Goal: Task Accomplishment & Management: Manage account settings

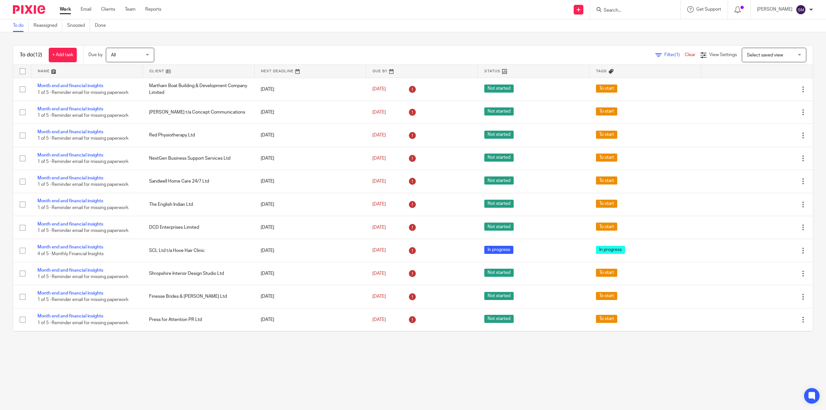
scroll to position [23, 0]
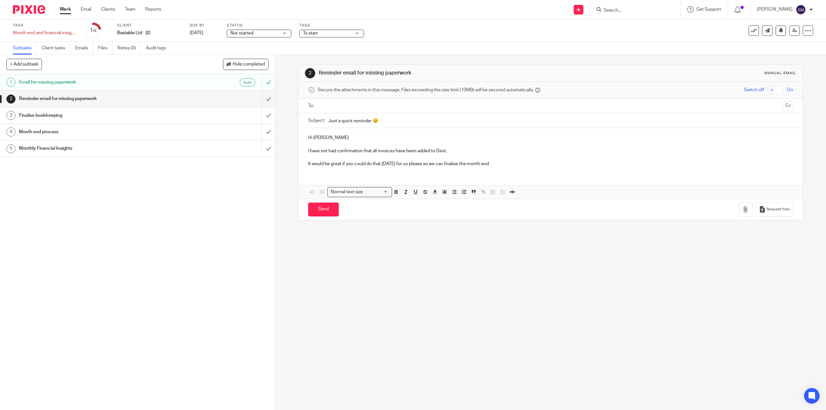
click at [102, 99] on h1 "Reminder email for missing paperwork" at bounding box center [97, 99] width 157 height 10
click at [265, 98] on input "submit" at bounding box center [137, 99] width 275 height 16
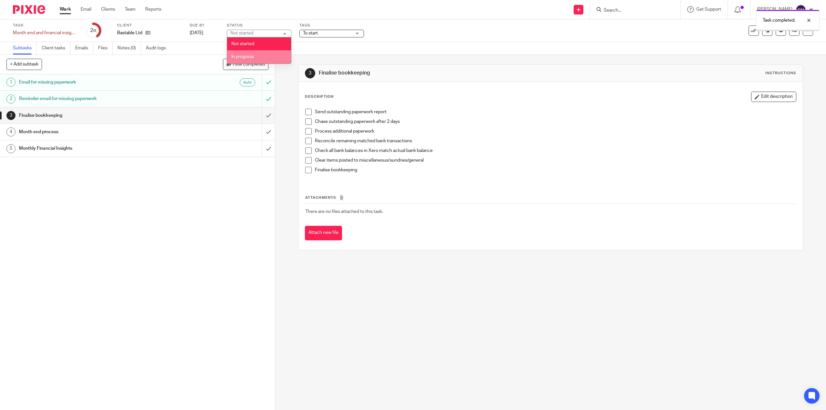
click at [254, 52] on li "In progress" at bounding box center [259, 56] width 64 height 13
click at [307, 31] on span "To start" at bounding box center [310, 33] width 15 height 5
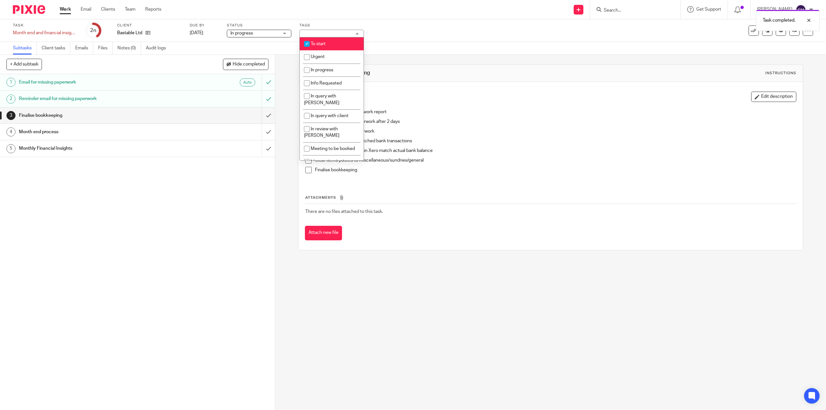
click at [318, 43] on span "To start" at bounding box center [318, 44] width 15 height 5
checkbox input "false"
click at [331, 81] on li "Info Requested" at bounding box center [332, 82] width 64 height 13
checkbox input "true"
click at [190, 211] on div "1 Email for missing paperwork Auto 2 Reminder email for missing paperwork 3 Fin…" at bounding box center [137, 242] width 275 height 336
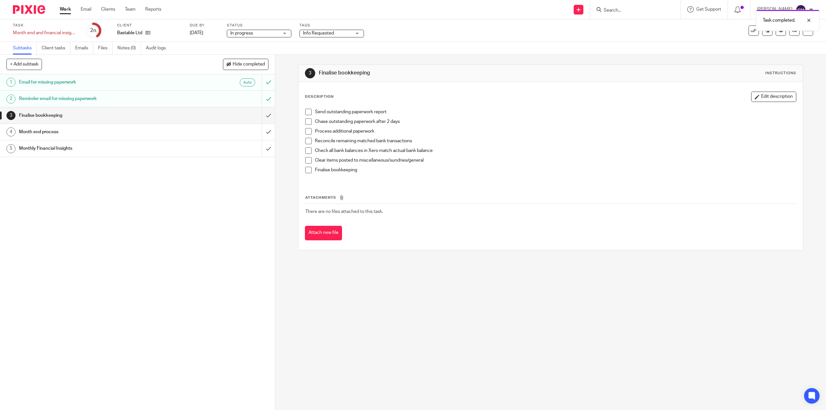
click at [47, 116] on h1 "Finalise bookkeeping" at bounding box center [97, 116] width 157 height 10
click at [305, 114] on span at bounding box center [308, 112] width 6 height 6
click at [305, 121] on span at bounding box center [308, 121] width 6 height 6
click at [307, 133] on span at bounding box center [308, 131] width 6 height 6
click at [46, 135] on h1 "Month end process" at bounding box center [97, 132] width 157 height 10
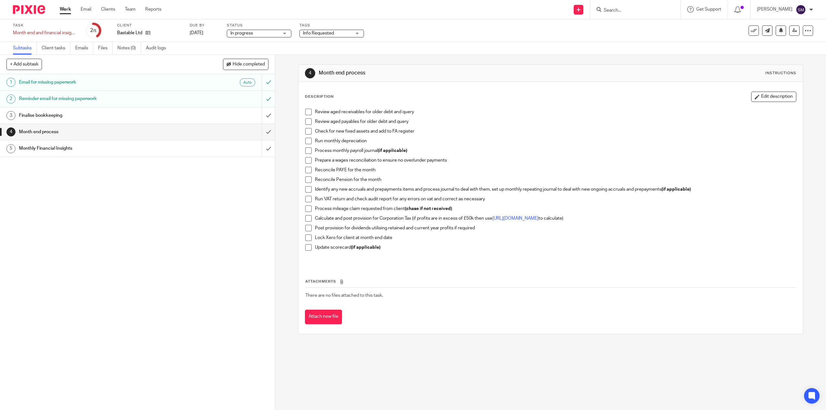
click at [307, 211] on span at bounding box center [308, 209] width 6 height 6
click at [309, 114] on span at bounding box center [308, 112] width 6 height 6
click at [311, 125] on li "Review aged payables for older debt and query" at bounding box center [550, 123] width 490 height 10
click at [309, 126] on li "Review aged payables for older debt and query" at bounding box center [550, 123] width 490 height 10
click at [307, 123] on span at bounding box center [308, 121] width 6 height 6
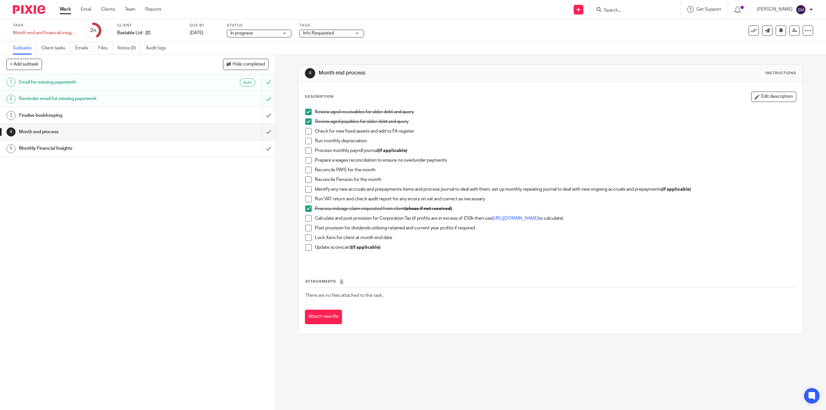
click at [308, 133] on span at bounding box center [308, 131] width 6 height 6
click at [309, 141] on span at bounding box center [308, 141] width 6 height 6
click at [302, 153] on div "Review aged receivables for older debt and query Review aged payables for older…" at bounding box center [550, 186] width 497 height 160
click at [303, 154] on div "Review aged receivables for older debt and query Review aged payables for older…" at bounding box center [550, 186] width 497 height 160
click at [307, 154] on li "Process monthly payroll journal (if applicable)" at bounding box center [550, 152] width 490 height 10
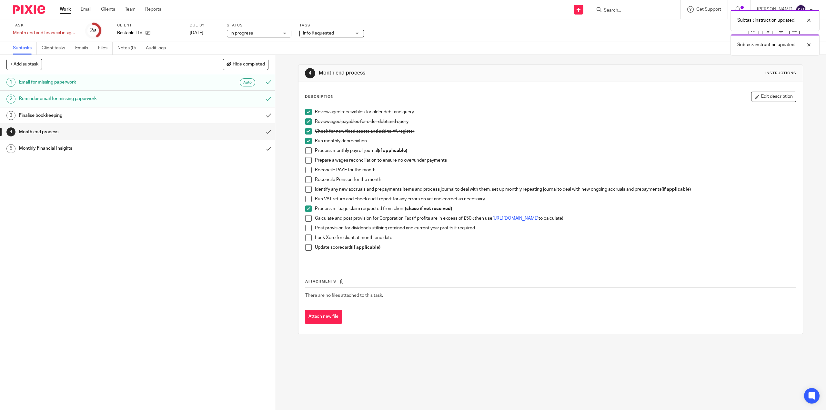
click at [307, 153] on span at bounding box center [308, 150] width 6 height 6
click at [305, 161] on span at bounding box center [308, 160] width 6 height 6
click at [308, 173] on span at bounding box center [308, 170] width 6 height 6
click at [307, 182] on span at bounding box center [308, 179] width 6 height 6
click at [307, 189] on span at bounding box center [308, 189] width 6 height 6
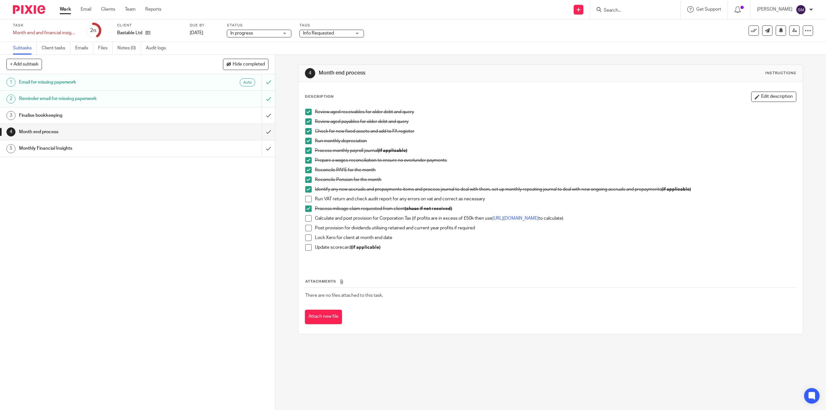
click at [309, 200] on span at bounding box center [308, 199] width 6 height 6
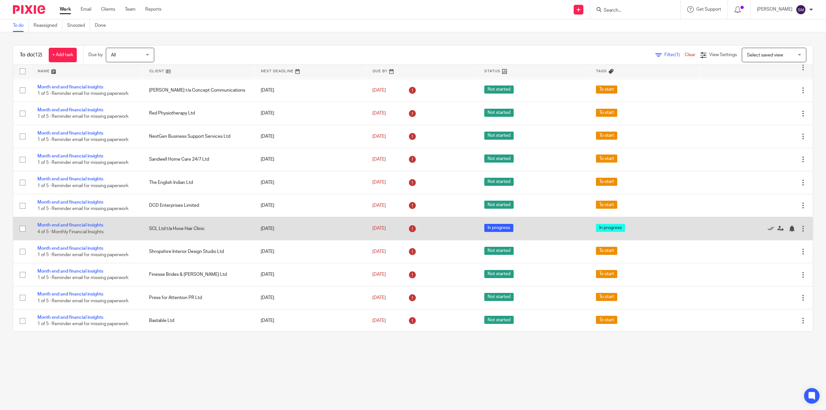
scroll to position [23, 0]
